Goal: Information Seeking & Learning: Learn about a topic

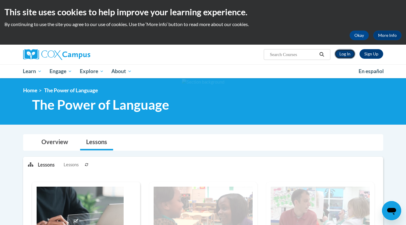
click at [343, 56] on link "Log In" at bounding box center [345, 54] width 21 height 10
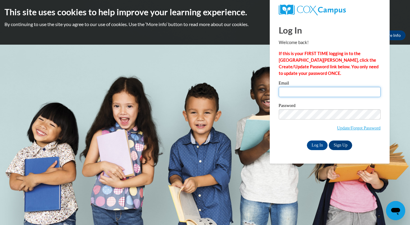
click at [304, 89] on input "Email" at bounding box center [330, 92] width 102 height 10
type input "LitishaHutchinson@gmail.com"
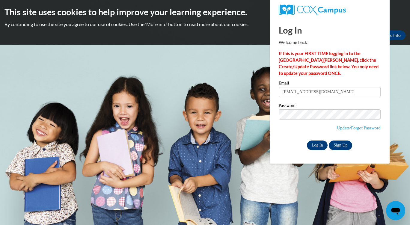
click at [318, 147] on input "Log In" at bounding box center [317, 146] width 21 height 10
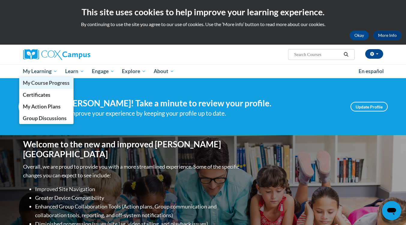
click at [53, 78] on link "My Course Progress" at bounding box center [46, 83] width 55 height 12
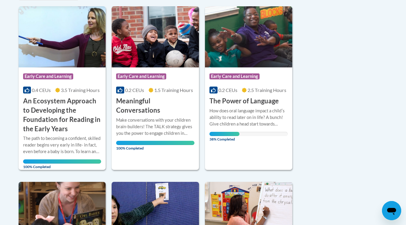
scroll to position [151, 0]
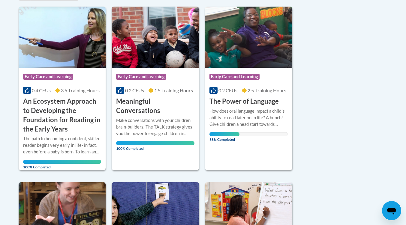
click at [247, 108] on div at bounding box center [248, 108] width 78 height 0
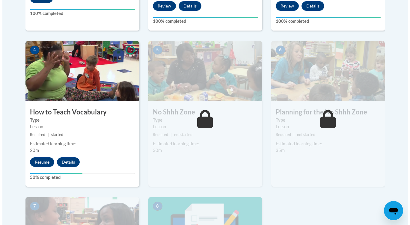
scroll to position [320, 0]
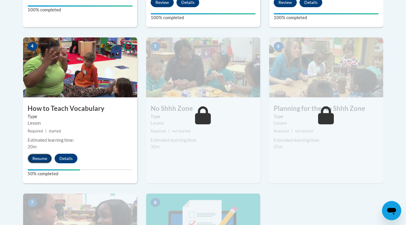
click at [43, 154] on button "Resume" at bounding box center [40, 159] width 24 height 10
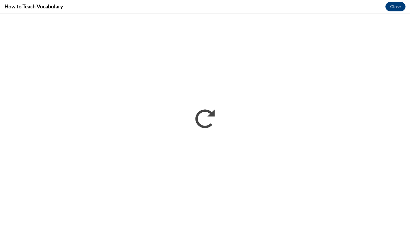
scroll to position [0, 0]
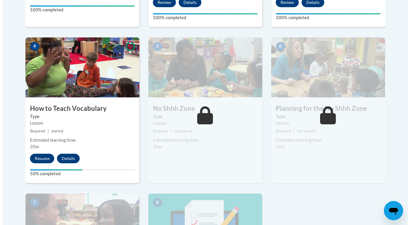
scroll to position [281, 0]
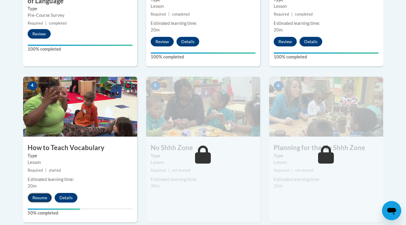
click at [40, 196] on button "Resume" at bounding box center [40, 198] width 24 height 10
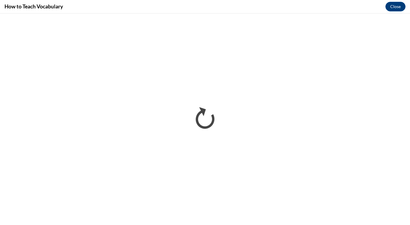
scroll to position [0, 0]
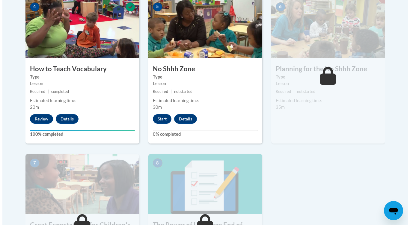
scroll to position [368, 0]
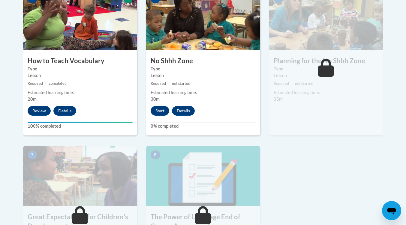
click at [206, 95] on div "Estimated learning time:" at bounding box center [203, 92] width 105 height 7
click at [159, 112] on button "Start" at bounding box center [160, 111] width 19 height 10
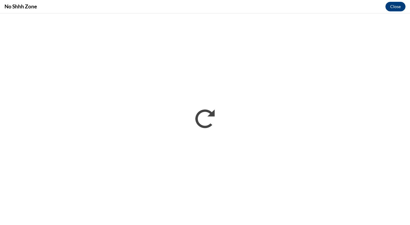
scroll to position [0, 0]
